Goal: Navigation & Orientation: Find specific page/section

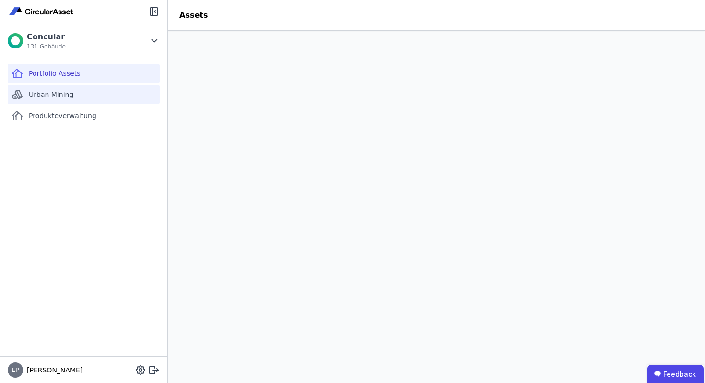
click at [67, 94] on span "Urban Mining" at bounding box center [51, 95] width 45 height 10
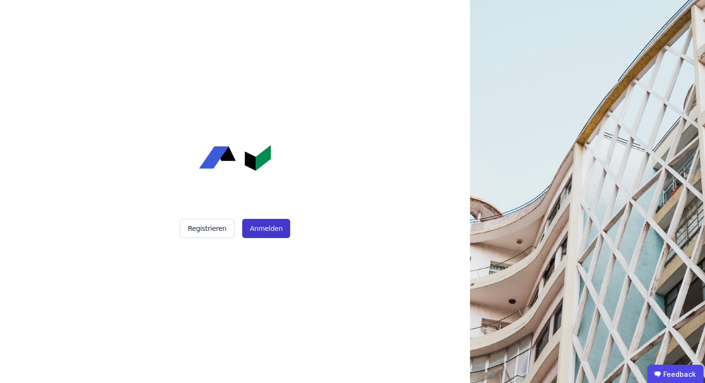
click at [274, 227] on button "Anmelden" at bounding box center [266, 228] width 48 height 19
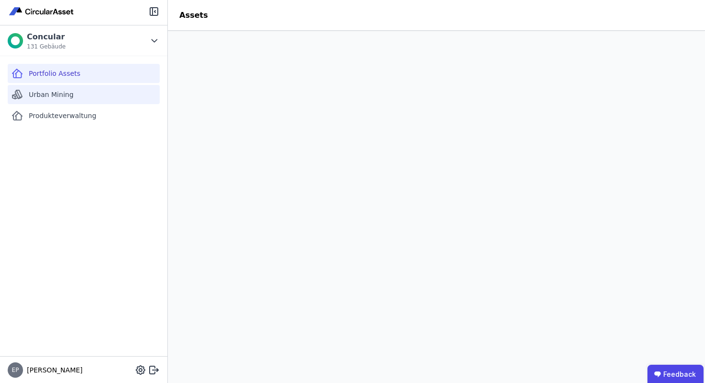
click at [68, 93] on span "Urban Mining" at bounding box center [51, 95] width 45 height 10
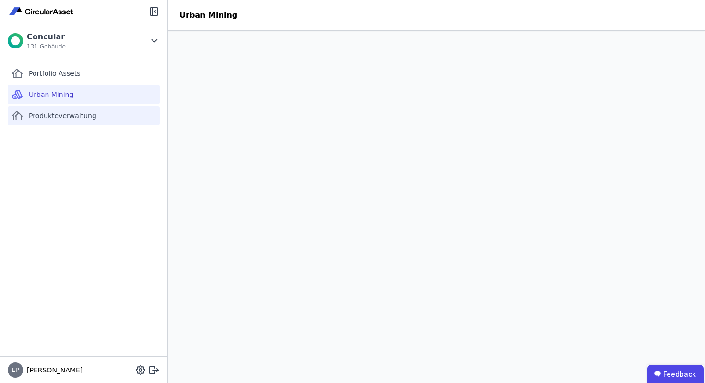
click at [78, 114] on span "Produkteverwaltung" at bounding box center [63, 116] width 68 height 10
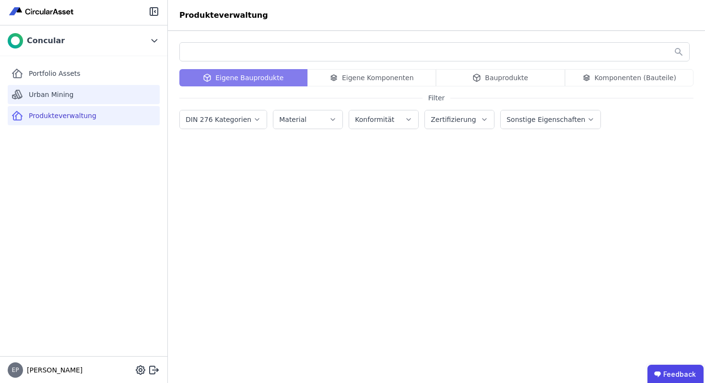
click at [78, 97] on div "Urban Mining" at bounding box center [84, 94] width 152 height 19
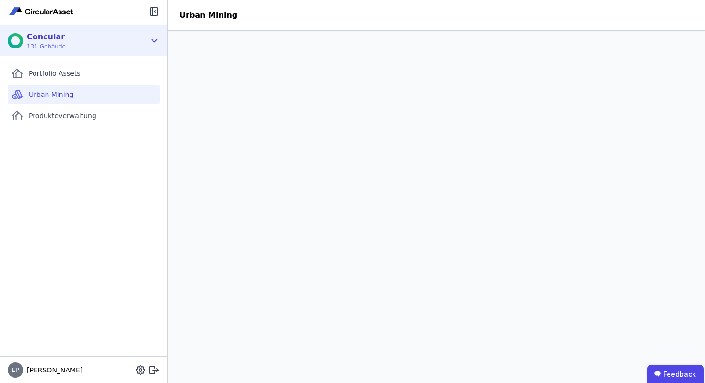
click at [83, 42] on div "Concular 131 Gebäude" at bounding box center [77, 40] width 138 height 19
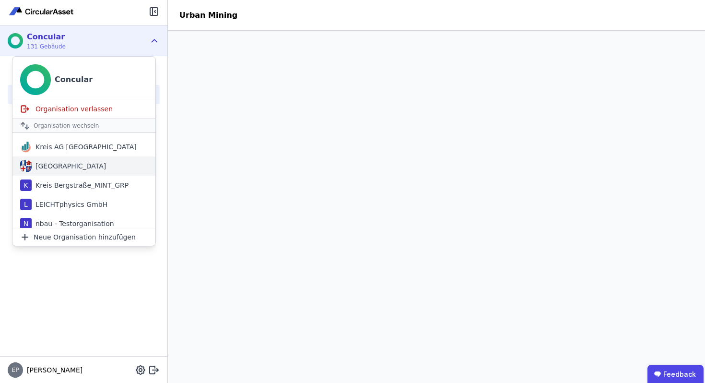
click at [71, 169] on div "[GEOGRAPHIC_DATA]" at bounding box center [69, 166] width 74 height 10
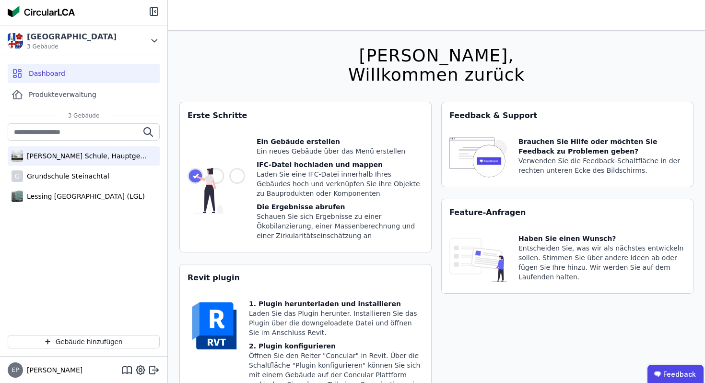
click at [77, 160] on div "[PERSON_NAME] Schule, Hauptgebäude" at bounding box center [85, 156] width 125 height 10
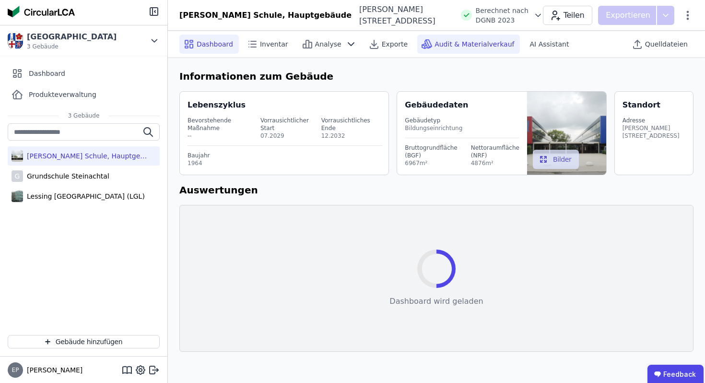
click at [441, 40] on span "Audit & Materialverkauf" at bounding box center [475, 44] width 80 height 10
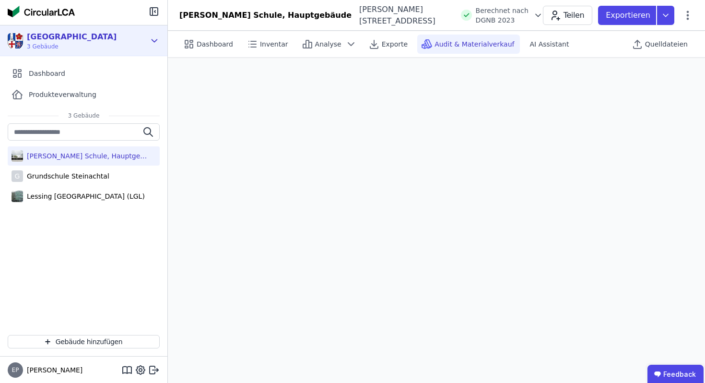
click at [87, 35] on div "[GEOGRAPHIC_DATA]" at bounding box center [72, 37] width 90 height 12
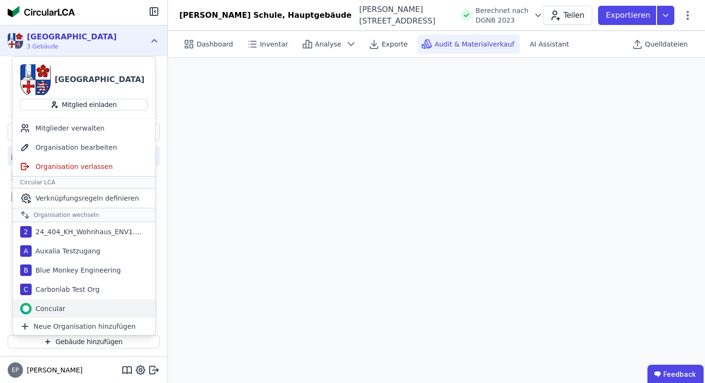
click at [65, 310] on div "Concular" at bounding box center [83, 308] width 143 height 19
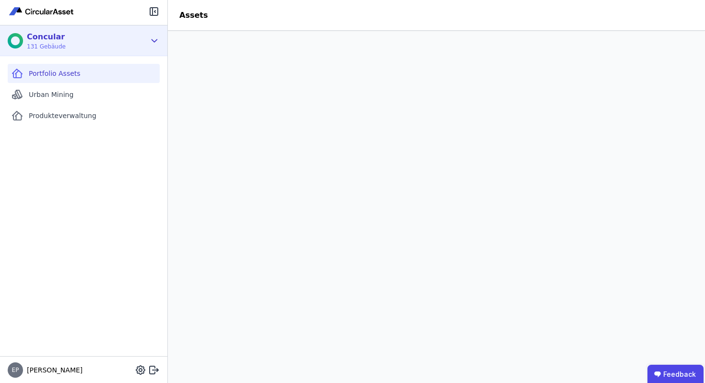
click at [88, 44] on div "Concular 131 Gebäude" at bounding box center [77, 40] width 138 height 19
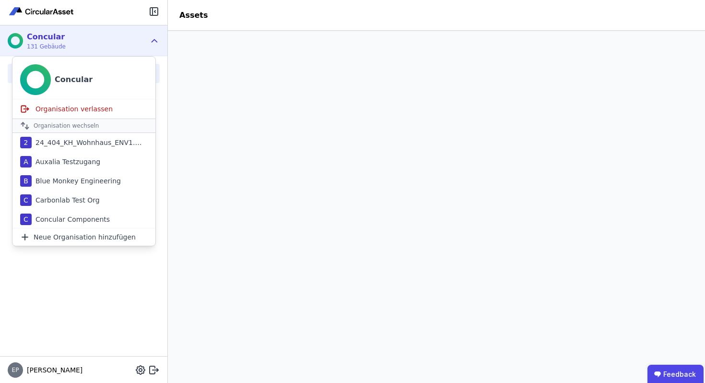
click at [122, 41] on div "Concular 131 Gebäude" at bounding box center [77, 40] width 138 height 19
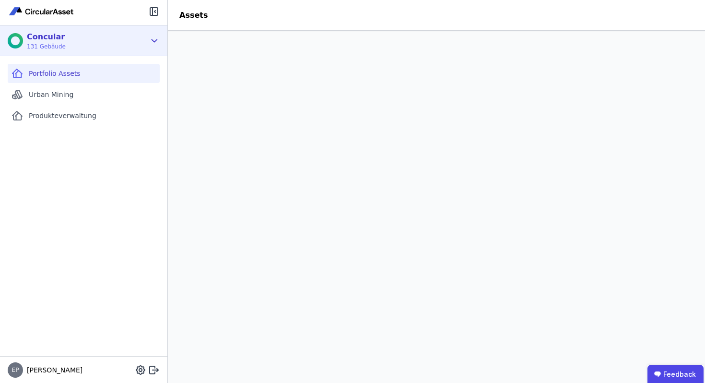
click at [154, 40] on icon at bounding box center [154, 41] width 11 height 12
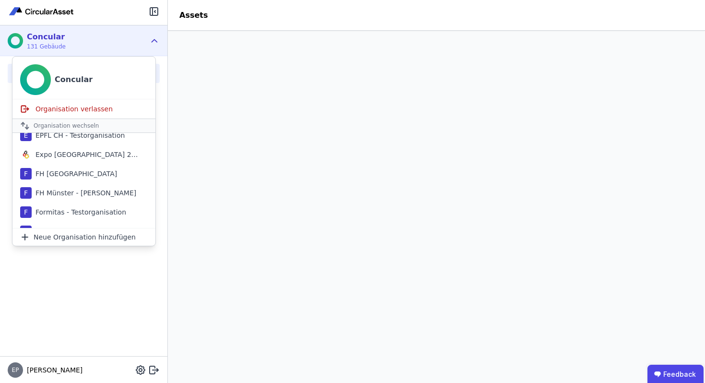
scroll to position [282, 0]
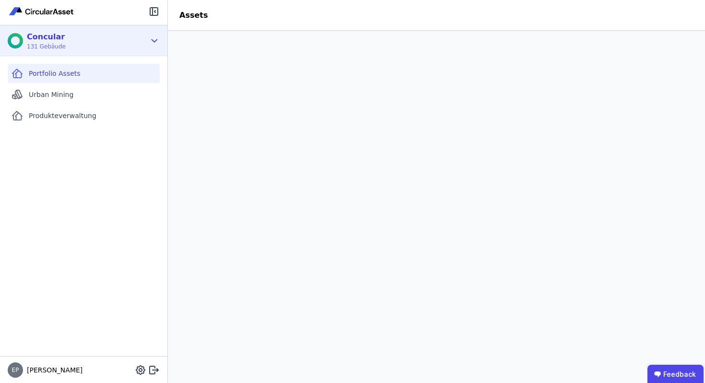
click at [124, 47] on div "Concular 131 Gebäude" at bounding box center [77, 40] width 138 height 19
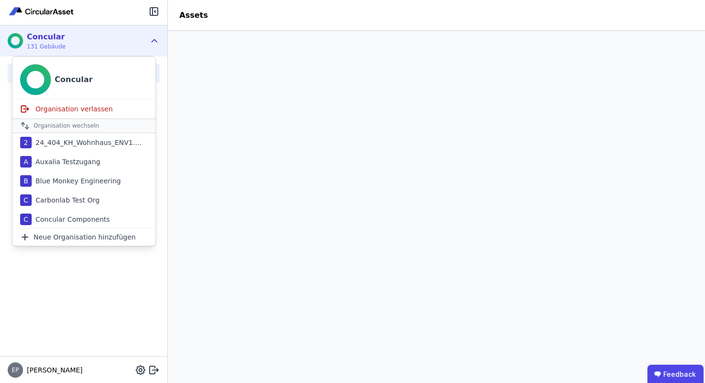
click at [68, 126] on div "Organisation wechseln" at bounding box center [83, 125] width 143 height 14
click at [23, 125] on icon at bounding box center [23, 124] width 0 height 4
click at [88, 47] on div "Concular 131 Gebäude" at bounding box center [77, 40] width 138 height 19
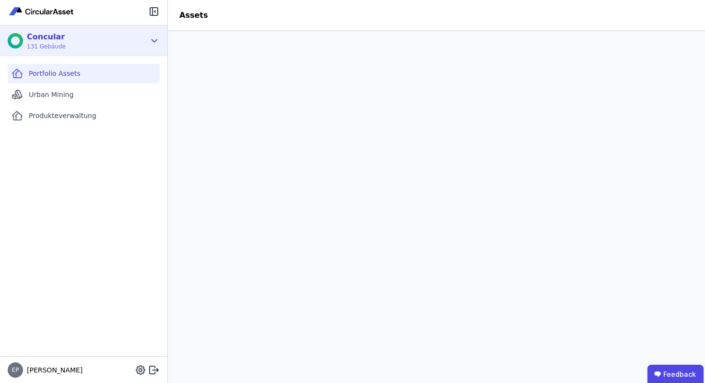
click at [94, 46] on div "Concular 131 Gebäude" at bounding box center [77, 40] width 138 height 19
